Goal: Navigation & Orientation: Understand site structure

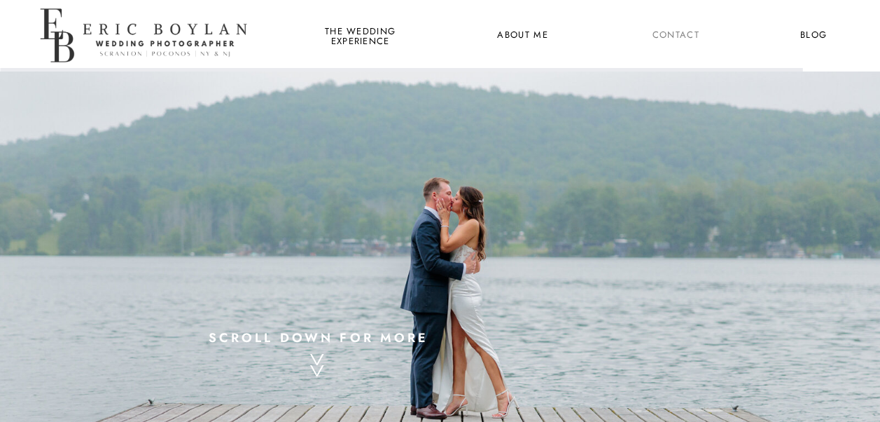
click at [670, 31] on nav "Contact" at bounding box center [676, 36] width 52 height 18
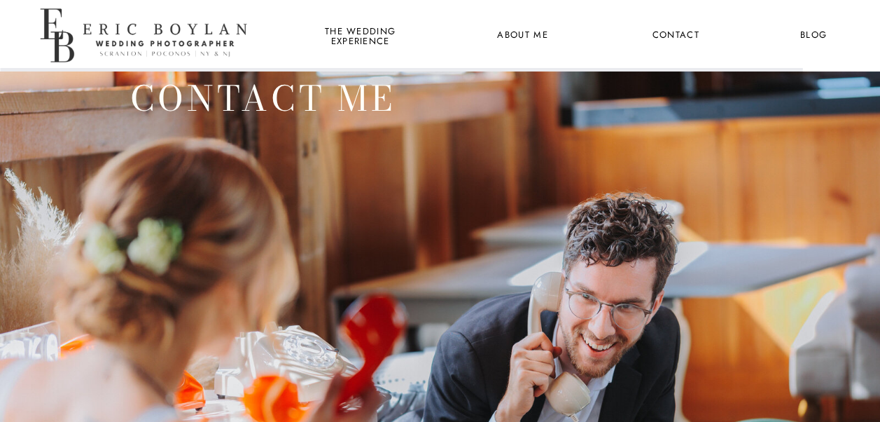
click at [523, 32] on nav "About Me" at bounding box center [523, 36] width 68 height 18
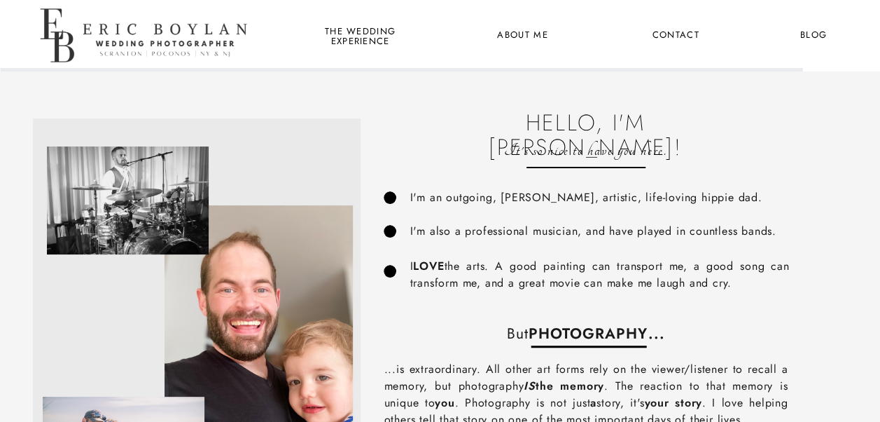
click at [822, 38] on nav "Blog" at bounding box center [814, 36] width 52 height 18
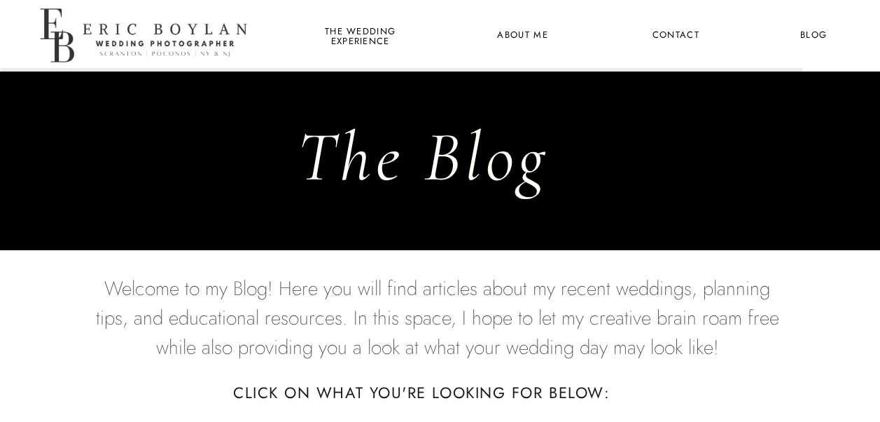
click at [522, 39] on nav "About Me" at bounding box center [523, 36] width 68 height 18
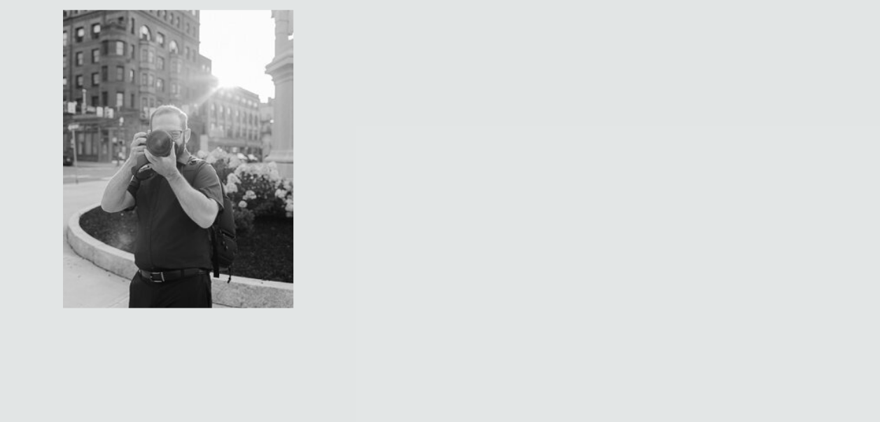
scroll to position [3717, 0]
